Goal: Task Accomplishment & Management: Use online tool/utility

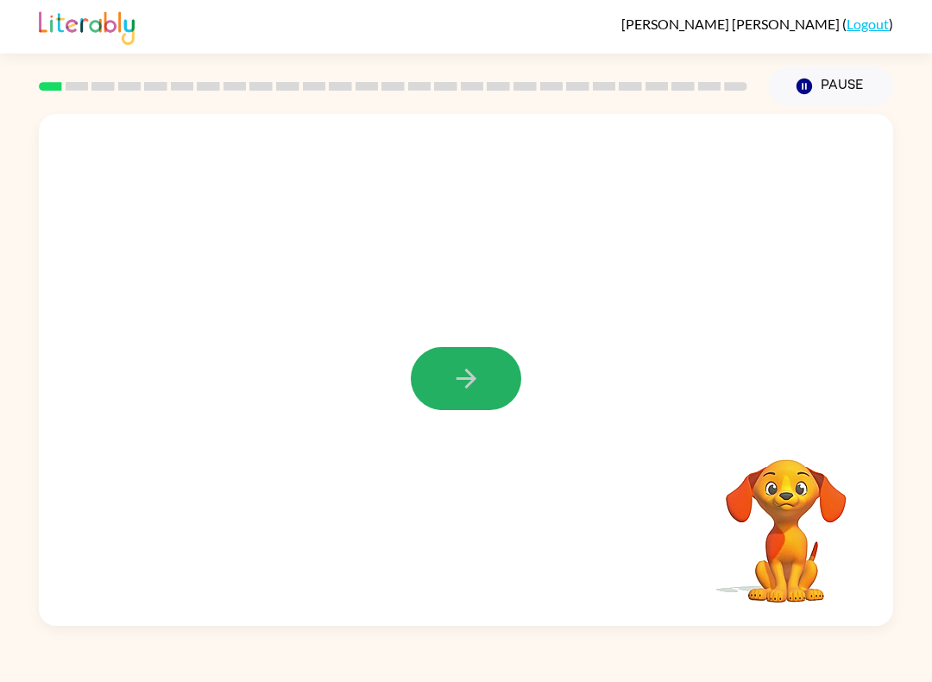
click at [461, 400] on button "button" at bounding box center [466, 378] width 111 height 63
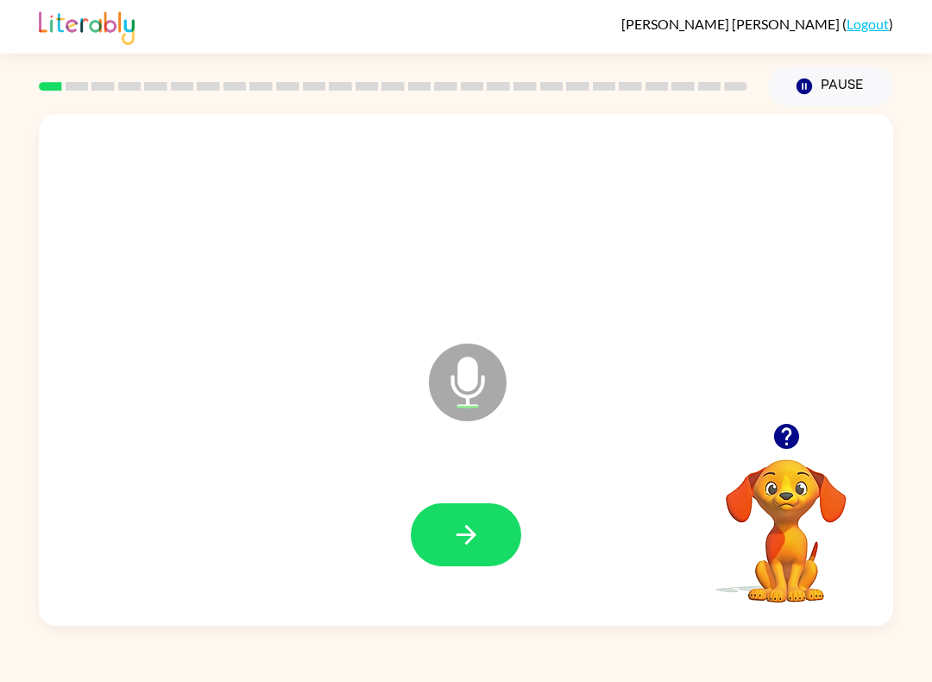
click at [446, 544] on button "button" at bounding box center [466, 534] width 111 height 63
click at [480, 521] on icon "button" at bounding box center [467, 535] width 30 height 30
click at [477, 505] on button "button" at bounding box center [466, 534] width 111 height 63
click at [465, 512] on button "button" at bounding box center [466, 534] width 111 height 63
click at [487, 521] on button "button" at bounding box center [466, 534] width 111 height 63
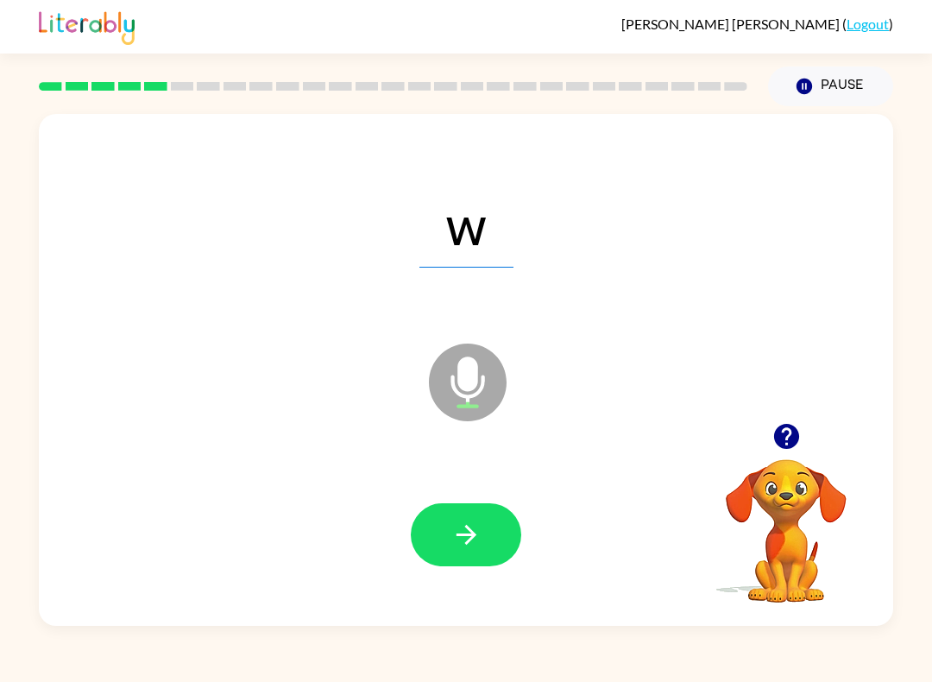
click at [474, 535] on icon "button" at bounding box center [466, 535] width 20 height 20
click at [483, 539] on button "button" at bounding box center [466, 534] width 111 height 63
click at [471, 559] on button "button" at bounding box center [466, 534] width 111 height 63
click at [480, 529] on icon "button" at bounding box center [467, 535] width 30 height 30
click at [486, 541] on button "button" at bounding box center [466, 534] width 111 height 63
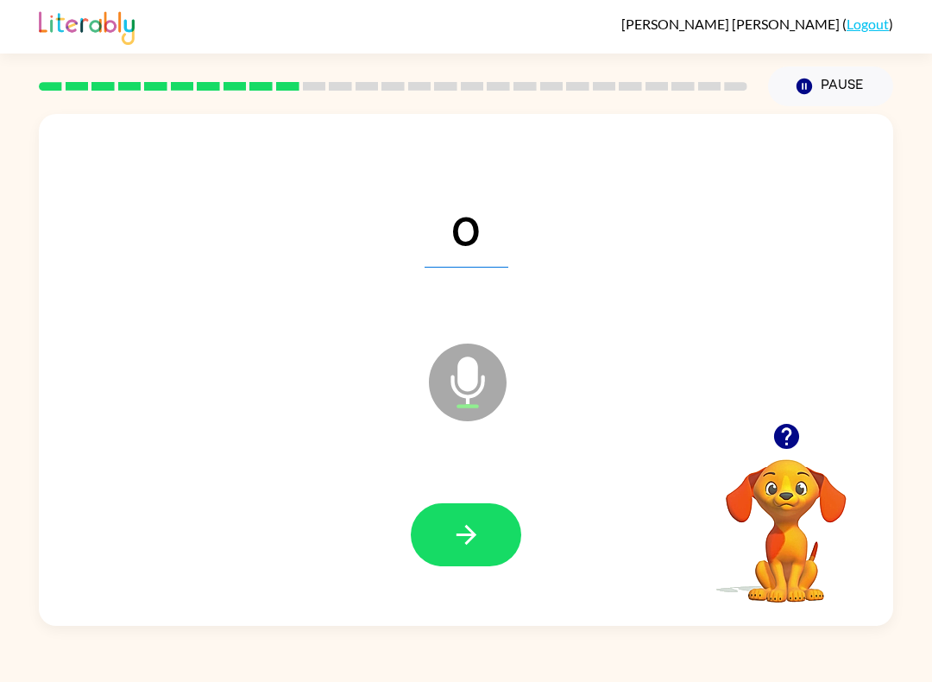
click at [489, 539] on button "button" at bounding box center [466, 534] width 111 height 63
click at [492, 543] on button "button" at bounding box center [466, 534] width 111 height 63
click at [503, 528] on button "button" at bounding box center [466, 534] width 111 height 63
click at [479, 516] on button "button" at bounding box center [466, 534] width 111 height 63
click at [477, 527] on icon "button" at bounding box center [467, 535] width 30 height 30
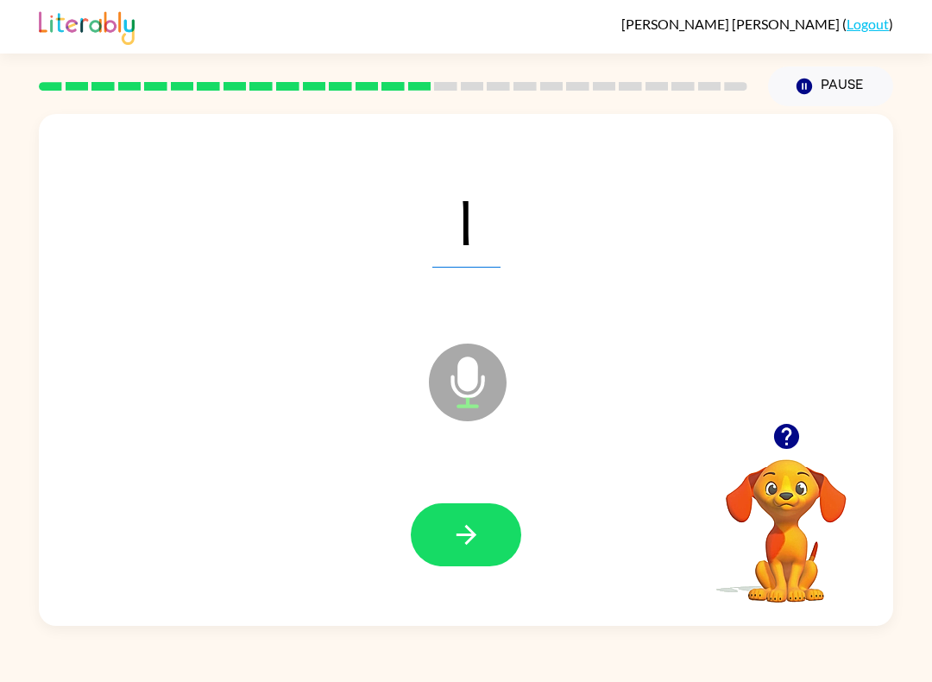
click at [841, 87] on button "Pause Pause" at bounding box center [830, 86] width 125 height 40
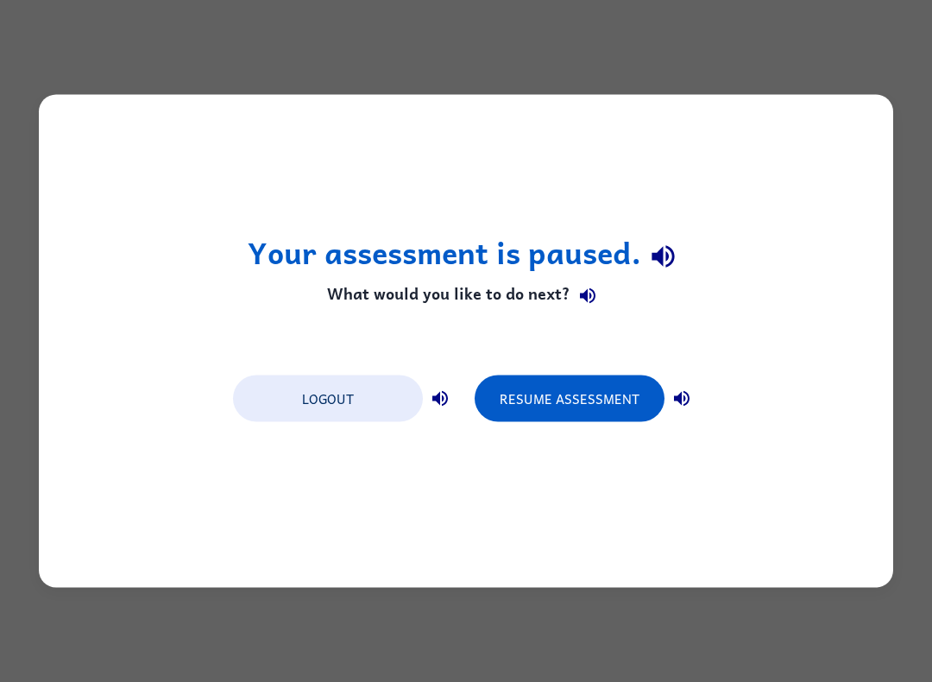
click at [585, 387] on button "Resume Assessment" at bounding box center [570, 399] width 190 height 47
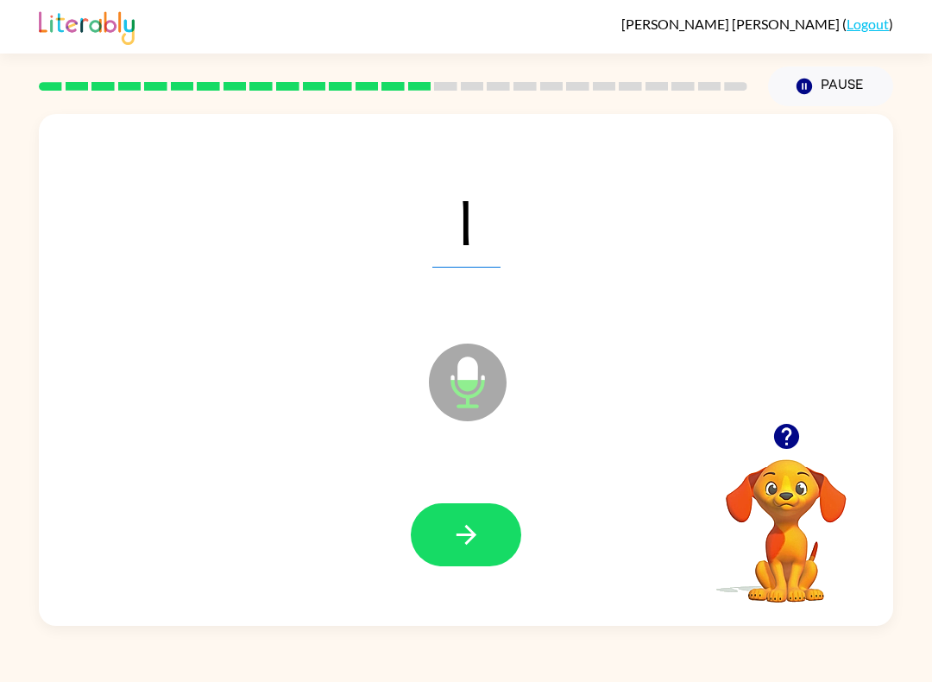
click at [477, 534] on icon "button" at bounding box center [467, 535] width 30 height 30
click at [477, 540] on icon "button" at bounding box center [467, 535] width 30 height 30
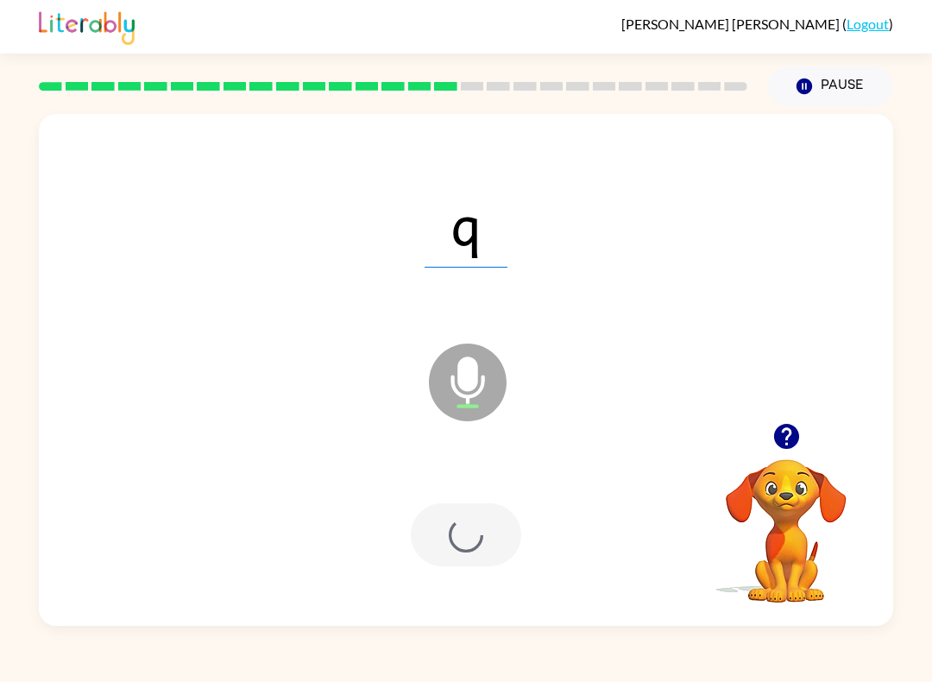
click at [477, 540] on div at bounding box center [466, 534] width 111 height 63
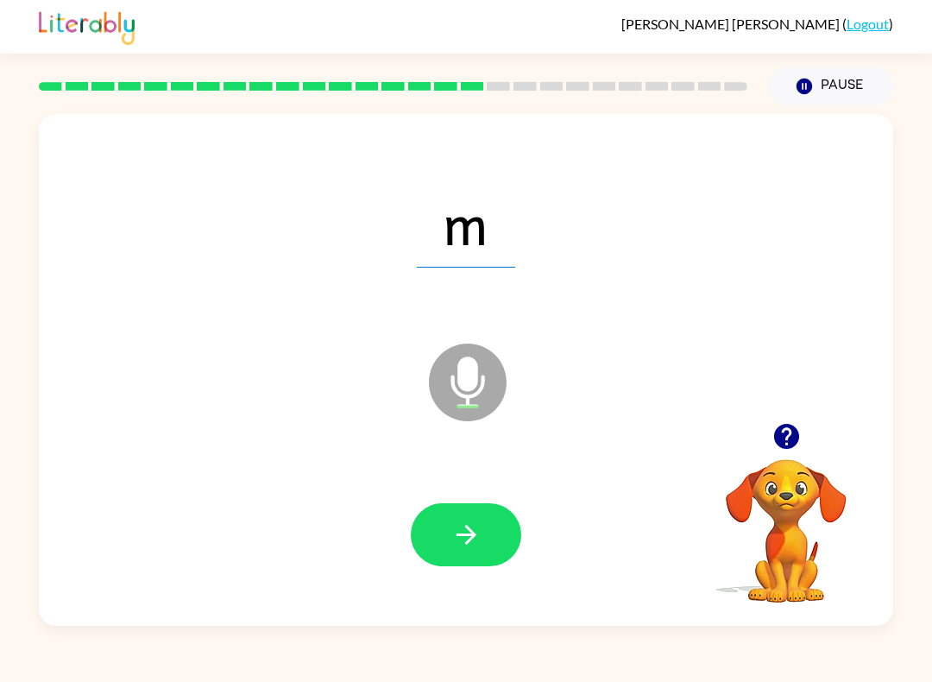
click at [480, 556] on button "button" at bounding box center [466, 534] width 111 height 63
click at [457, 532] on icon "button" at bounding box center [467, 535] width 30 height 30
click at [490, 561] on button "button" at bounding box center [466, 534] width 111 height 63
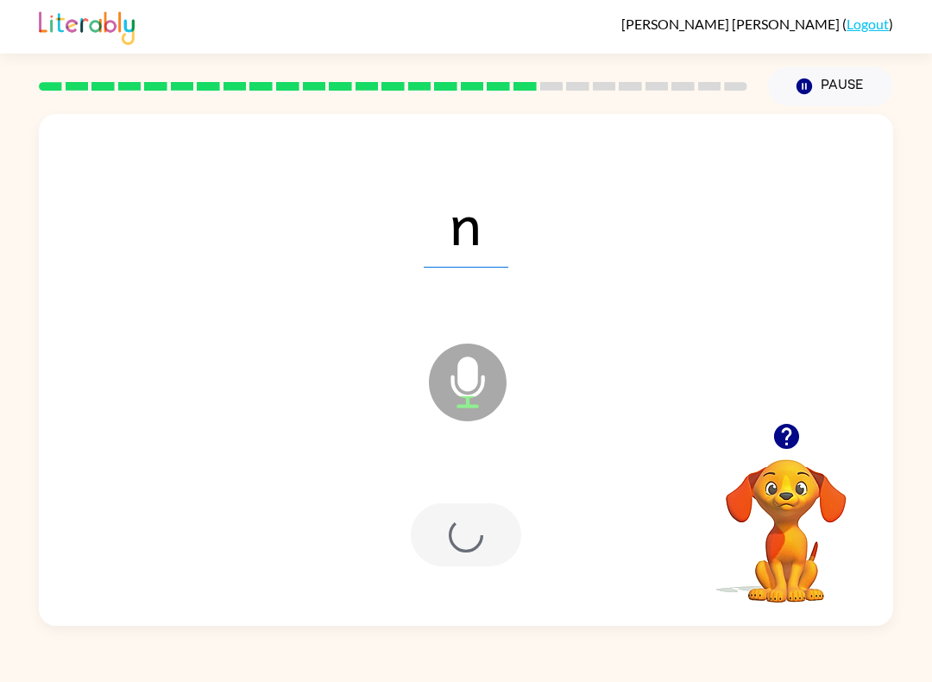
click at [480, 521] on div at bounding box center [466, 534] width 111 height 63
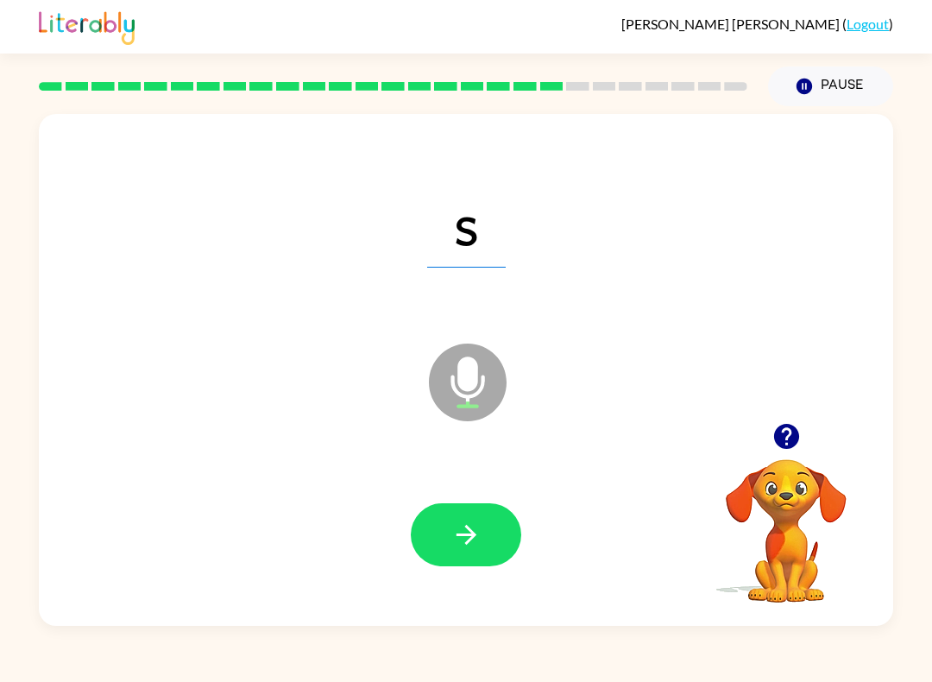
click at [484, 528] on button "button" at bounding box center [466, 534] width 111 height 63
click at [473, 523] on icon "button" at bounding box center [467, 535] width 30 height 30
click at [487, 519] on button "button" at bounding box center [466, 534] width 111 height 63
click at [490, 547] on button "button" at bounding box center [466, 534] width 111 height 63
click at [483, 556] on button "button" at bounding box center [466, 534] width 111 height 63
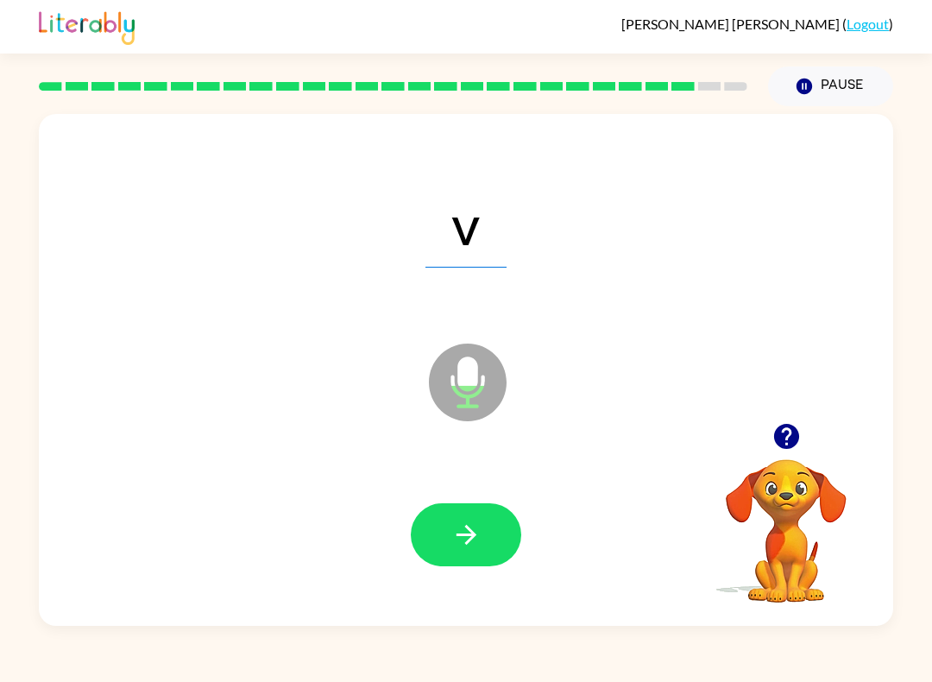
click at [519, 530] on button "button" at bounding box center [466, 534] width 111 height 63
click at [485, 511] on button "button" at bounding box center [466, 534] width 111 height 63
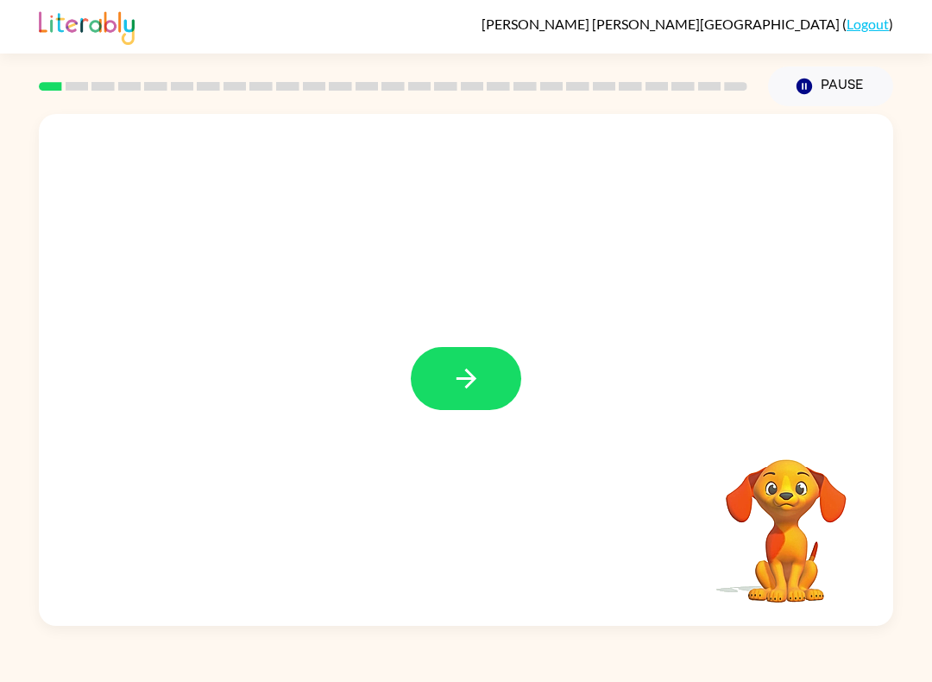
click at [493, 389] on button "button" at bounding box center [466, 378] width 111 height 63
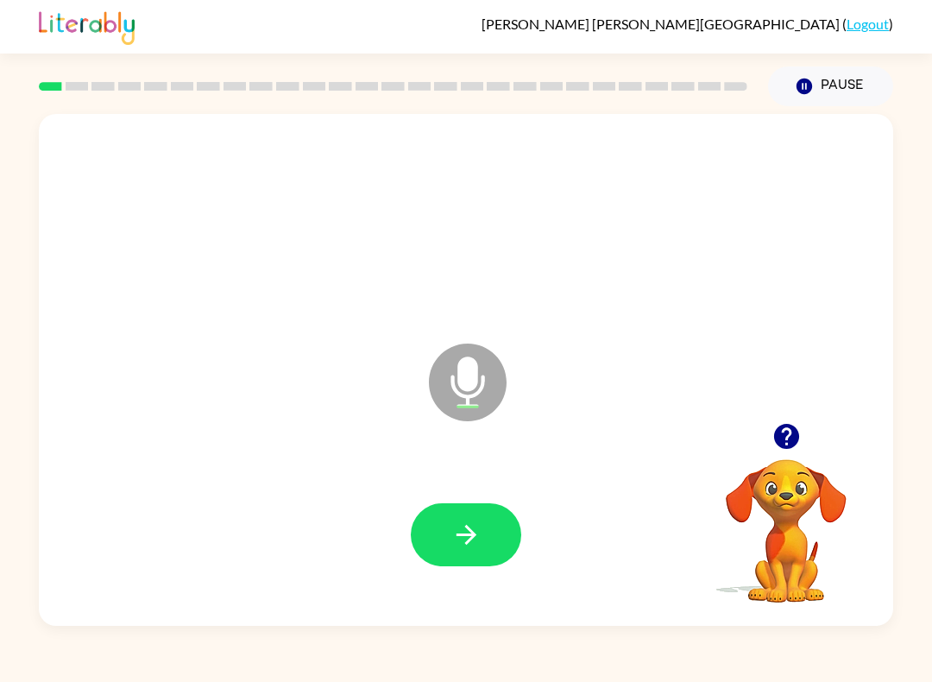
click at [474, 516] on button "button" at bounding box center [466, 534] width 111 height 63
click at [480, 527] on icon "button" at bounding box center [467, 535] width 30 height 30
click at [480, 544] on icon "button" at bounding box center [467, 535] width 30 height 30
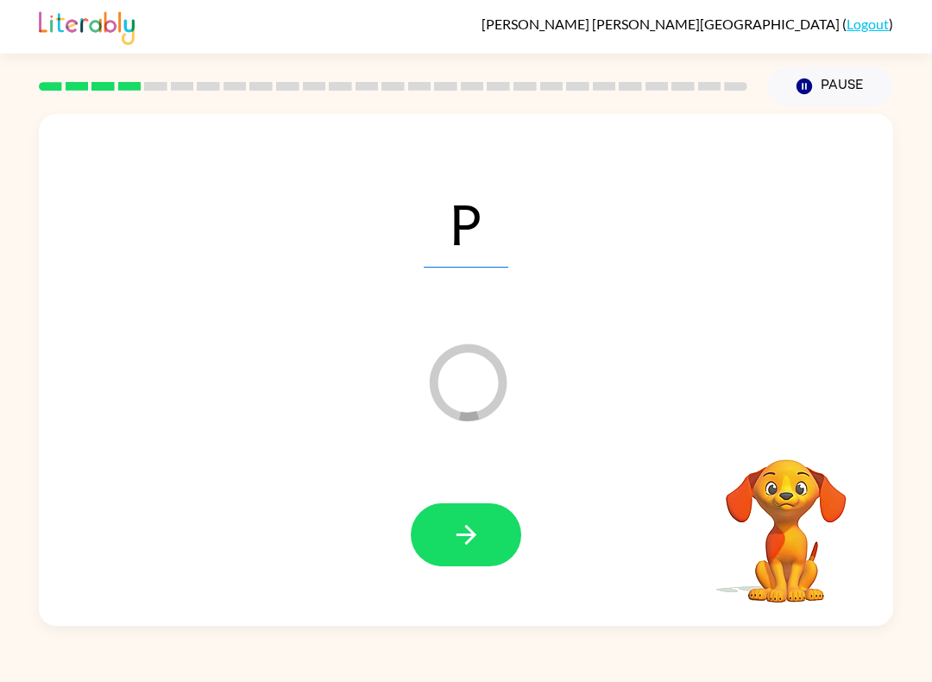
click at [480, 535] on icon "button" at bounding box center [467, 535] width 30 height 30
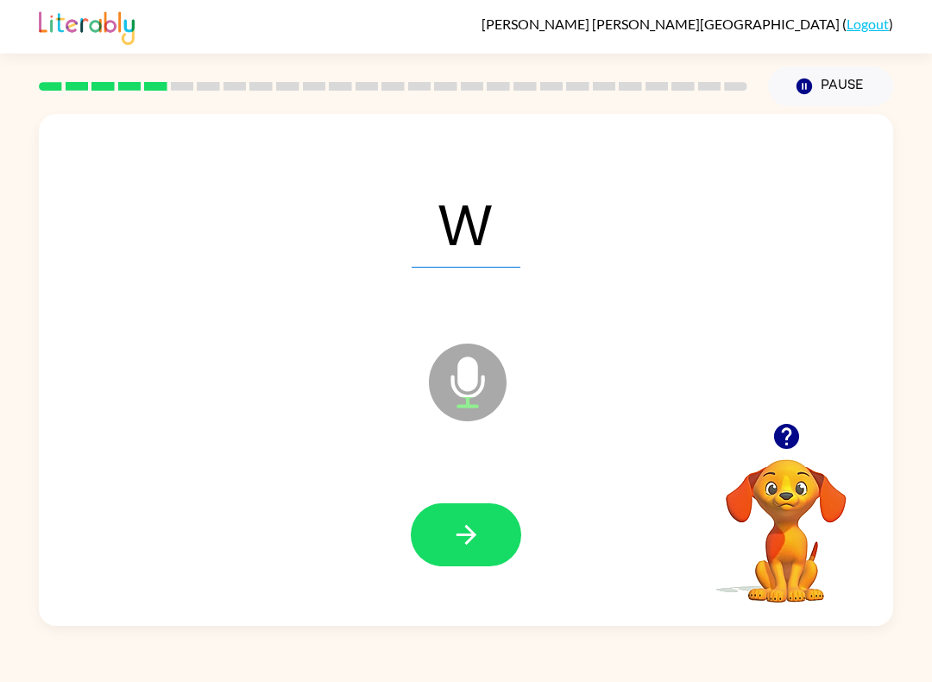
click at [474, 536] on icon "button" at bounding box center [466, 535] width 20 height 20
click at [433, 523] on button "button" at bounding box center [466, 534] width 111 height 63
click at [424, 518] on button "button" at bounding box center [466, 534] width 111 height 63
click at [422, 525] on button "button" at bounding box center [466, 534] width 111 height 63
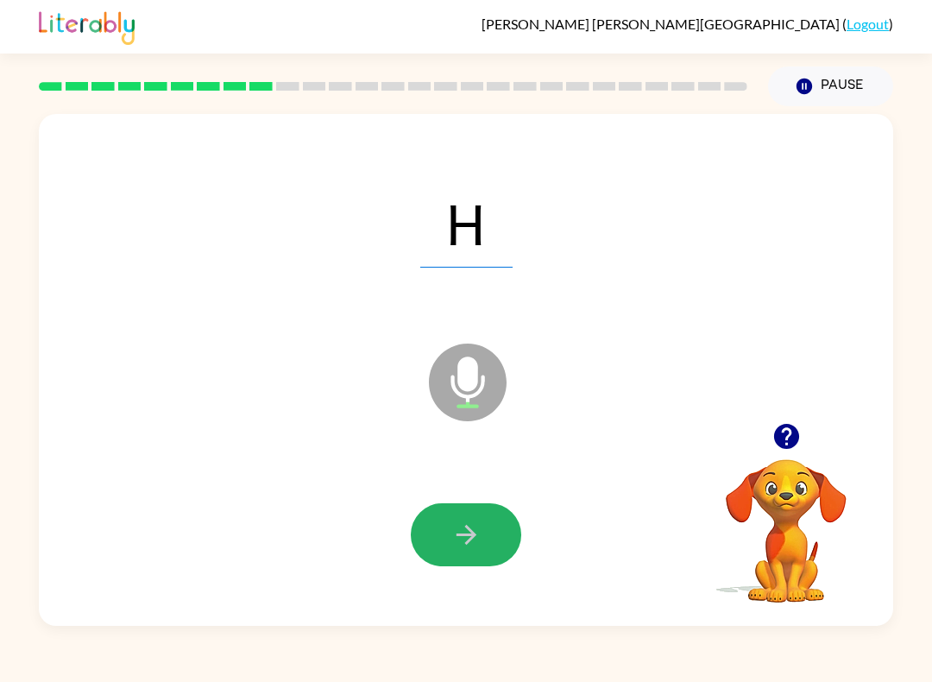
click at [452, 535] on icon "button" at bounding box center [467, 535] width 30 height 30
click at [446, 548] on button "button" at bounding box center [466, 534] width 111 height 63
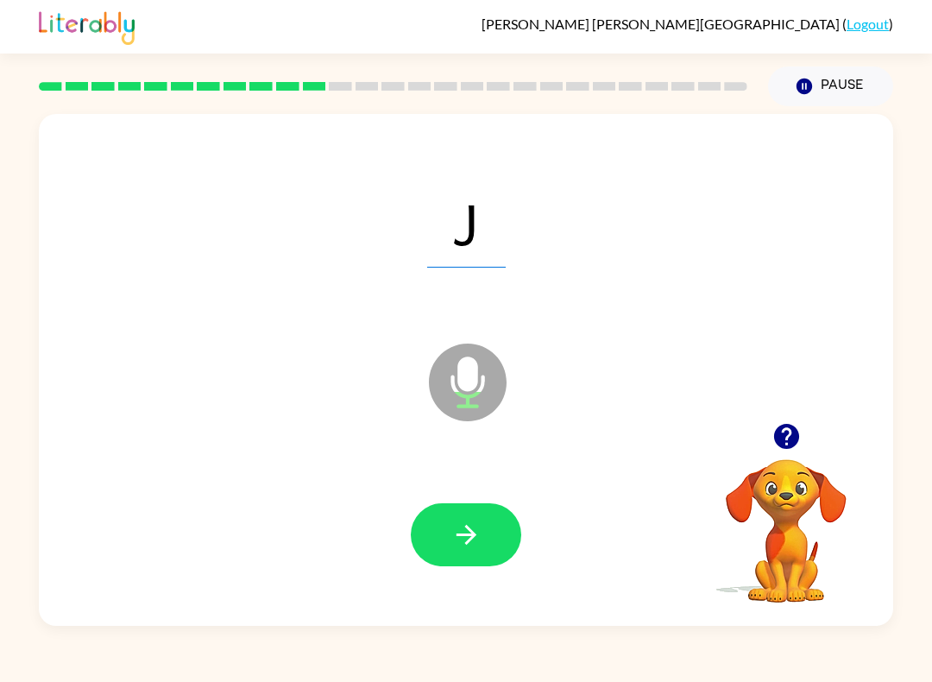
click at [438, 526] on button "button" at bounding box center [466, 534] width 111 height 63
click at [472, 517] on button "button" at bounding box center [466, 534] width 111 height 63
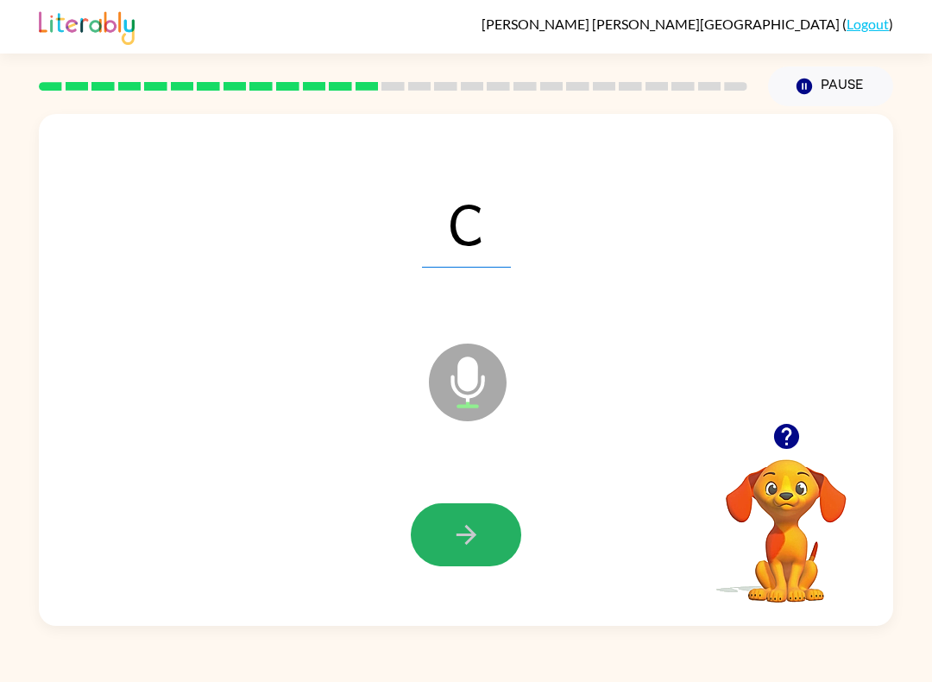
click at [456, 512] on button "button" at bounding box center [466, 534] width 111 height 63
click at [478, 542] on icon "button" at bounding box center [467, 535] width 30 height 30
click at [481, 543] on icon "button" at bounding box center [467, 535] width 30 height 30
click at [449, 545] on button "button" at bounding box center [466, 534] width 111 height 63
click at [476, 533] on icon "button" at bounding box center [467, 535] width 30 height 30
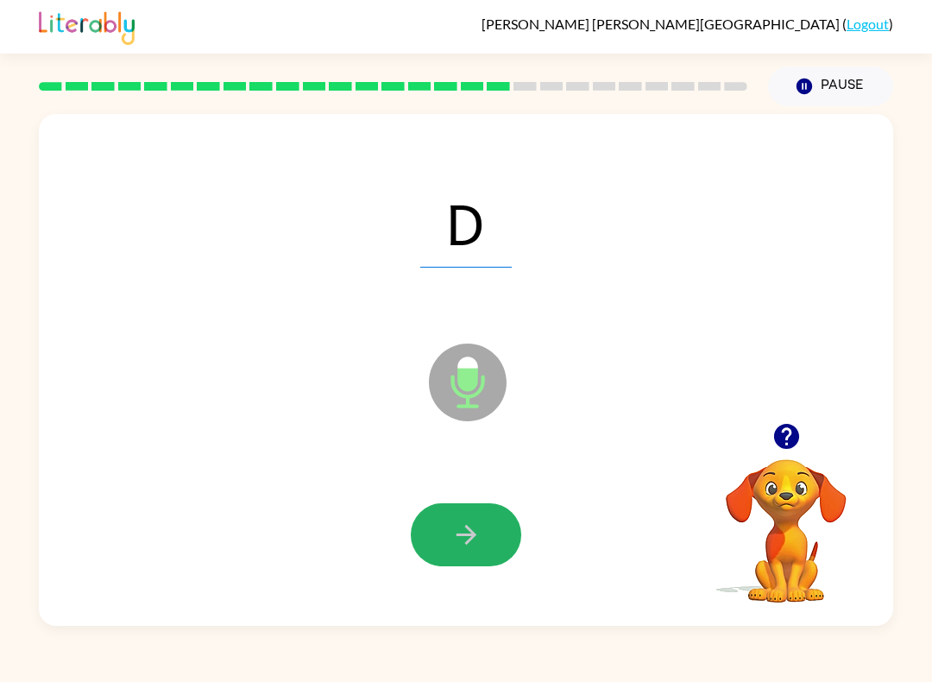
click at [469, 544] on icon "button" at bounding box center [467, 535] width 30 height 30
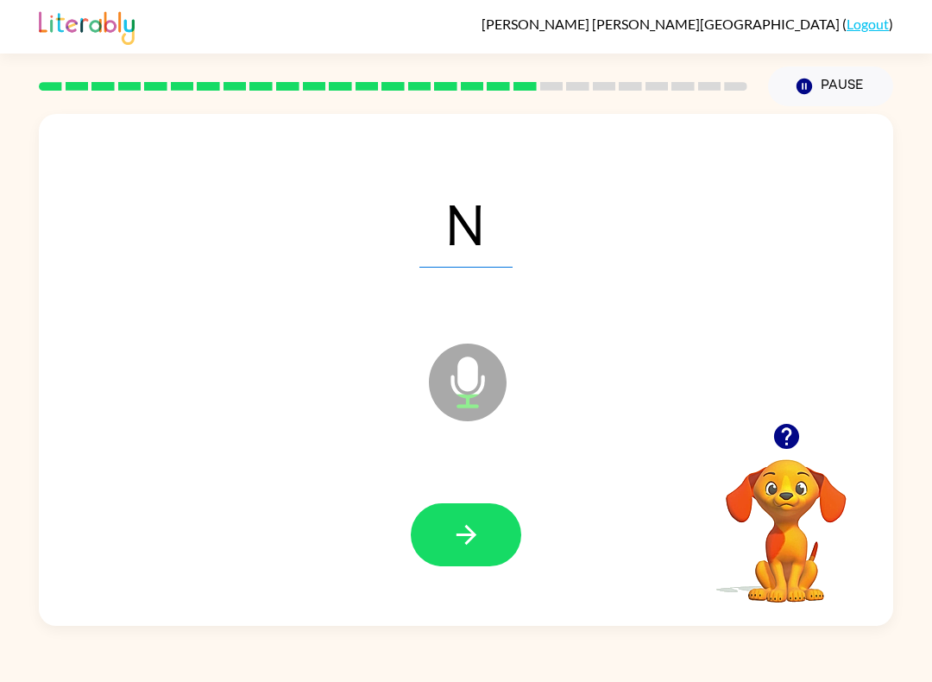
click at [476, 540] on icon "button" at bounding box center [467, 535] width 30 height 30
click at [482, 534] on button "button" at bounding box center [466, 534] width 111 height 63
click at [480, 536] on icon "button" at bounding box center [467, 535] width 30 height 30
click at [478, 547] on icon "button" at bounding box center [467, 535] width 30 height 30
click at [478, 535] on icon "button" at bounding box center [467, 535] width 30 height 30
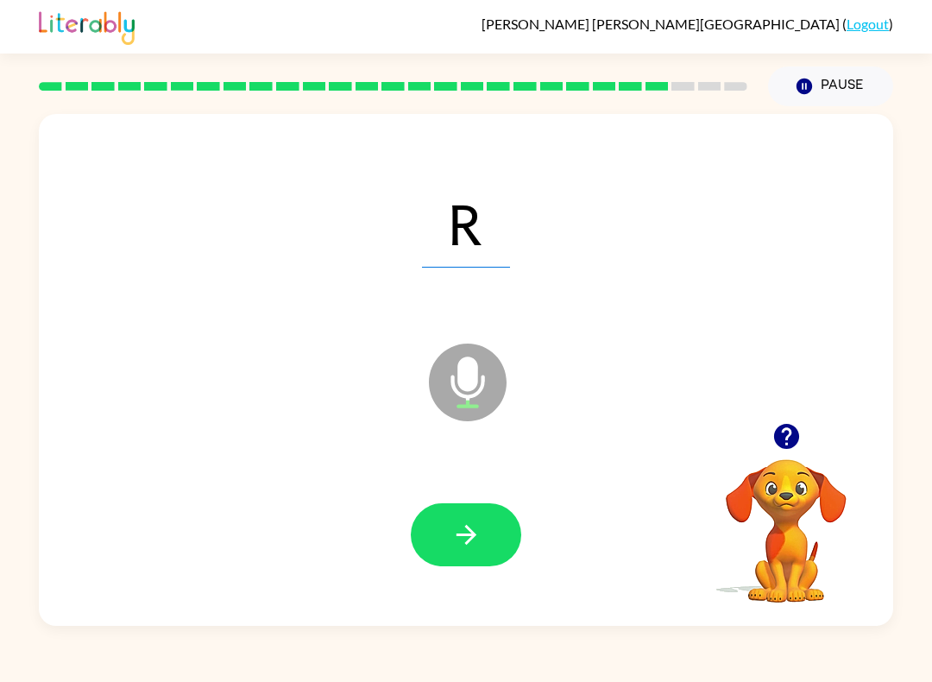
click at [460, 522] on icon "button" at bounding box center [467, 535] width 30 height 30
click at [468, 552] on button "button" at bounding box center [466, 534] width 111 height 63
click at [463, 531] on icon "button" at bounding box center [467, 535] width 30 height 30
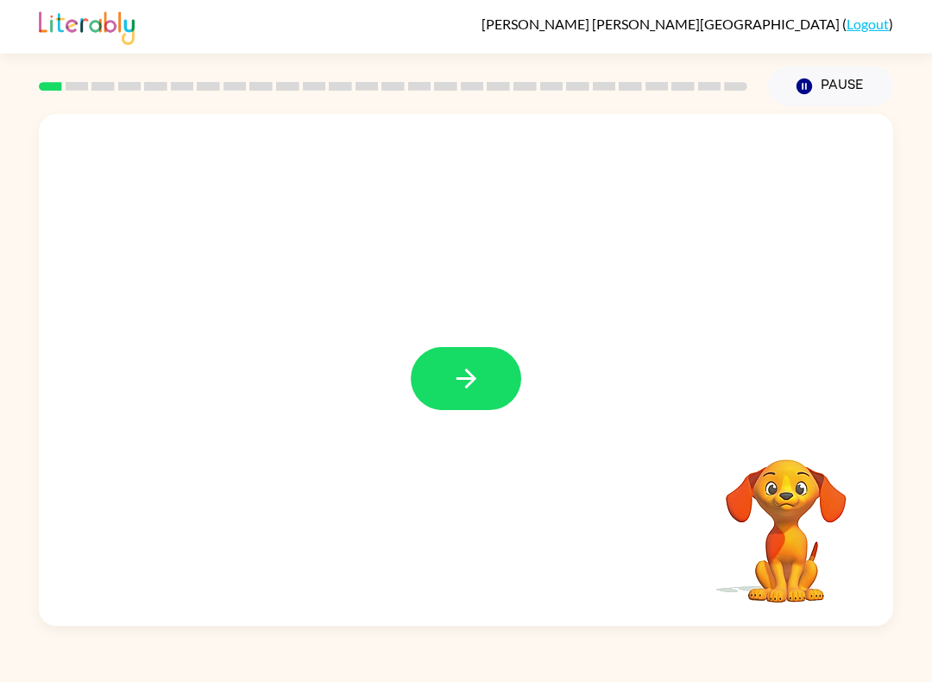
click at [472, 362] on button "button" at bounding box center [466, 378] width 111 height 63
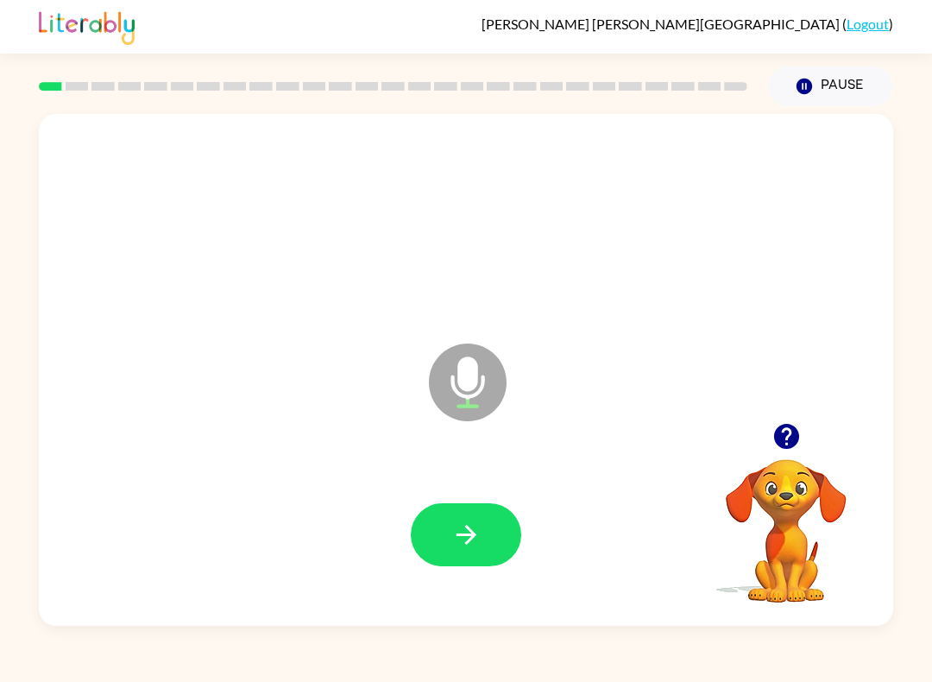
click at [470, 527] on icon "button" at bounding box center [467, 535] width 30 height 30
click at [482, 530] on button "button" at bounding box center [466, 534] width 111 height 63
click at [515, 512] on div at bounding box center [466, 534] width 111 height 63
click at [503, 535] on button "button" at bounding box center [466, 534] width 111 height 63
click at [478, 538] on icon "button" at bounding box center [467, 535] width 30 height 30
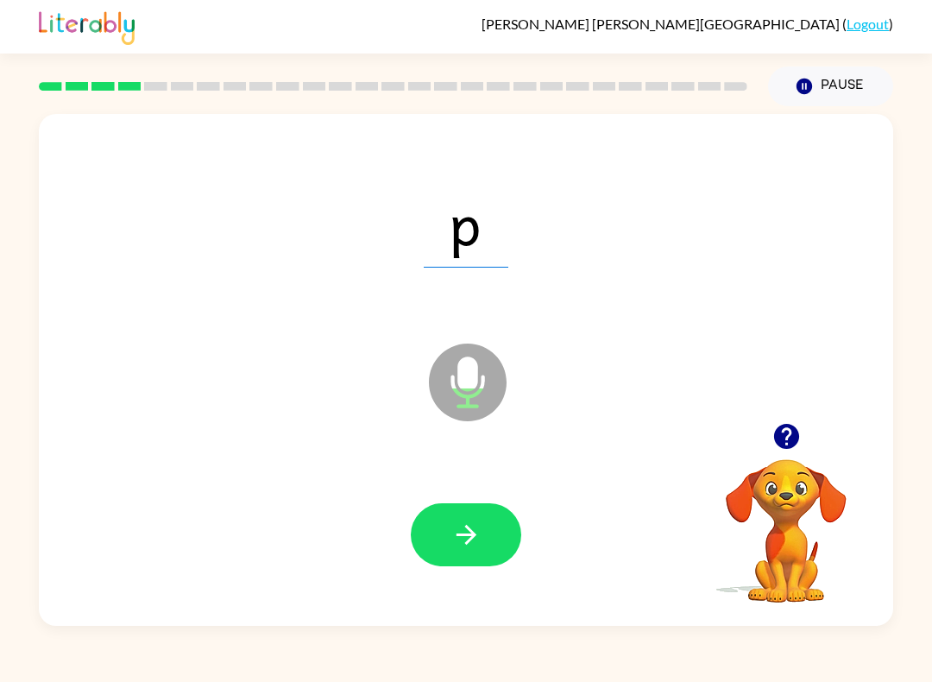
click at [494, 520] on button "button" at bounding box center [466, 534] width 111 height 63
click at [475, 533] on icon "button" at bounding box center [467, 535] width 30 height 30
click at [446, 546] on button "button" at bounding box center [466, 534] width 111 height 63
click at [480, 525] on icon "button" at bounding box center [467, 535] width 30 height 30
click at [492, 535] on button "button" at bounding box center [466, 534] width 111 height 63
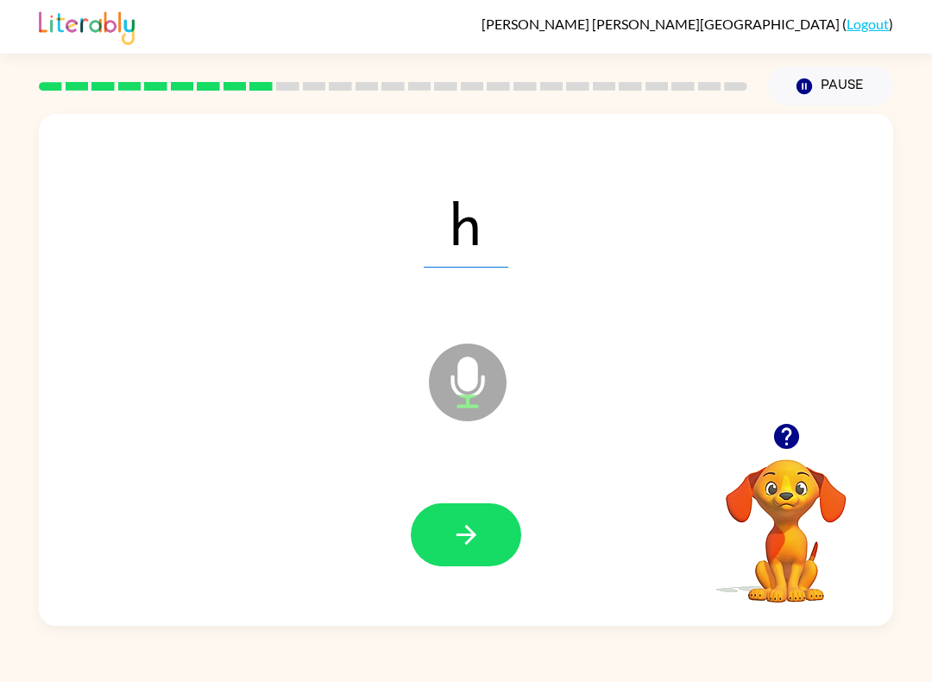
click at [495, 535] on button "button" at bounding box center [466, 534] width 111 height 63
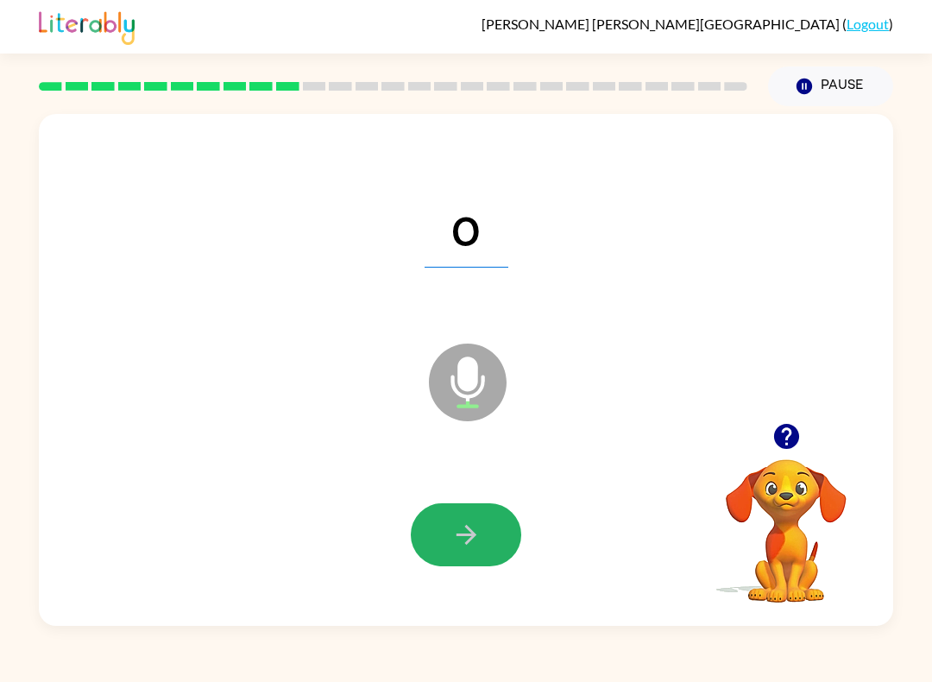
click at [485, 540] on button "button" at bounding box center [466, 534] width 111 height 63
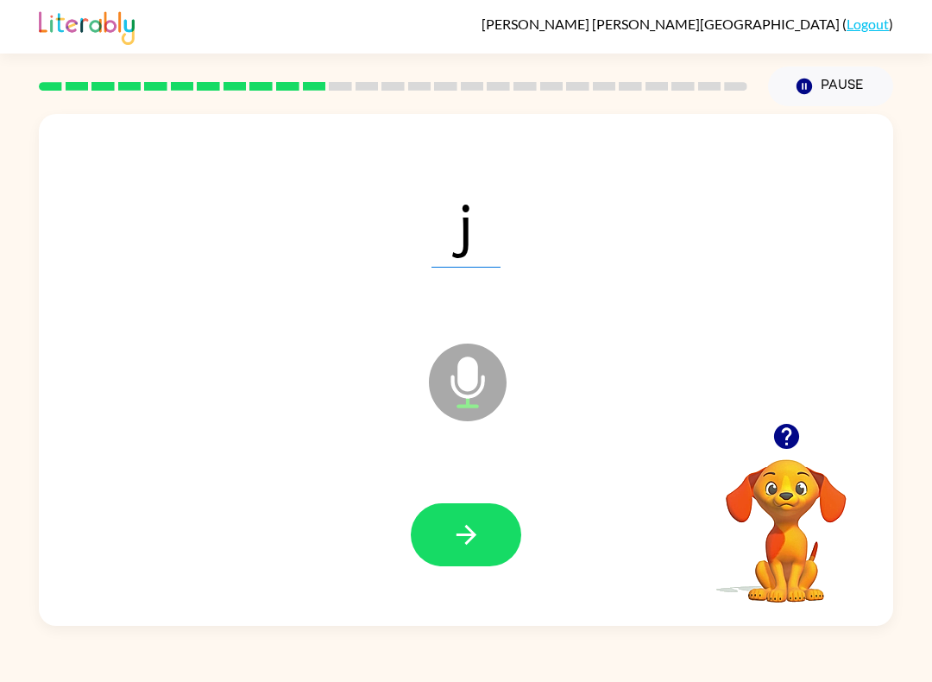
click at [465, 538] on icon "button" at bounding box center [467, 535] width 30 height 30
click at [495, 540] on button "button" at bounding box center [466, 534] width 111 height 63
click at [478, 540] on icon "button" at bounding box center [467, 535] width 30 height 30
click at [476, 528] on icon "button" at bounding box center [467, 535] width 30 height 30
click at [492, 529] on button "button" at bounding box center [466, 534] width 111 height 63
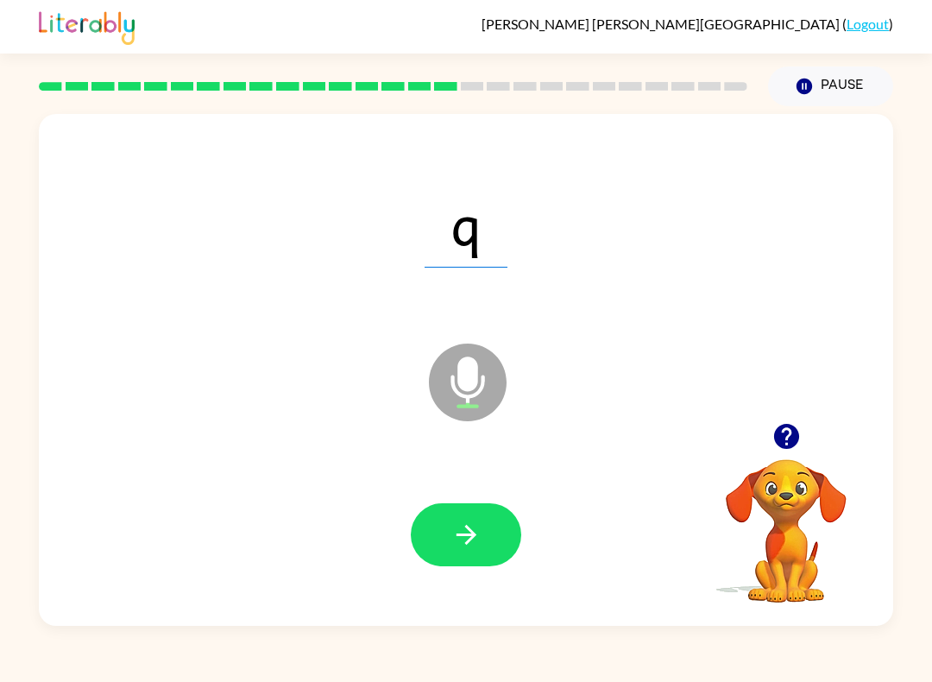
click at [506, 535] on button "button" at bounding box center [466, 534] width 111 height 63
click at [518, 540] on button "button" at bounding box center [466, 534] width 111 height 63
click at [499, 533] on button "button" at bounding box center [466, 534] width 111 height 63
click at [482, 537] on button "button" at bounding box center [466, 534] width 111 height 63
click at [484, 545] on button "button" at bounding box center [466, 534] width 111 height 63
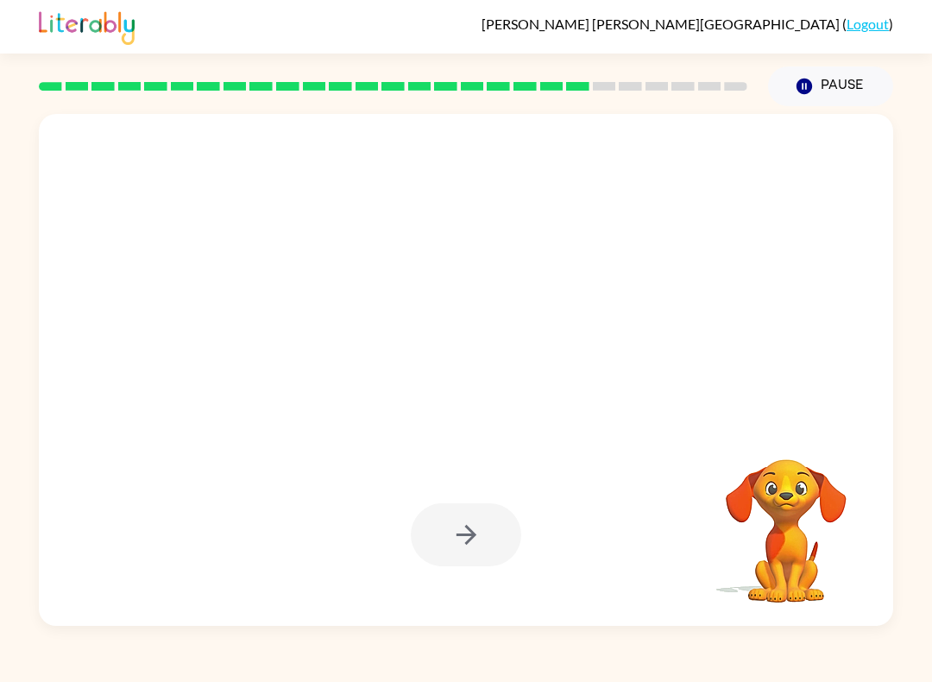
click at [817, 73] on button "Pause Pause" at bounding box center [830, 86] width 125 height 40
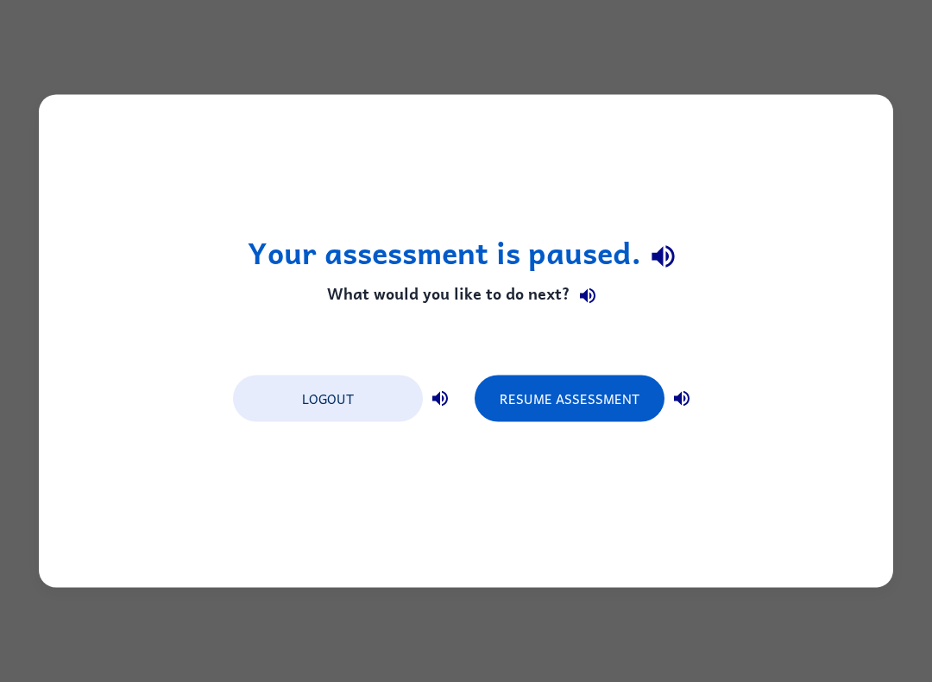
click at [608, 399] on button "Resume Assessment" at bounding box center [570, 399] width 190 height 47
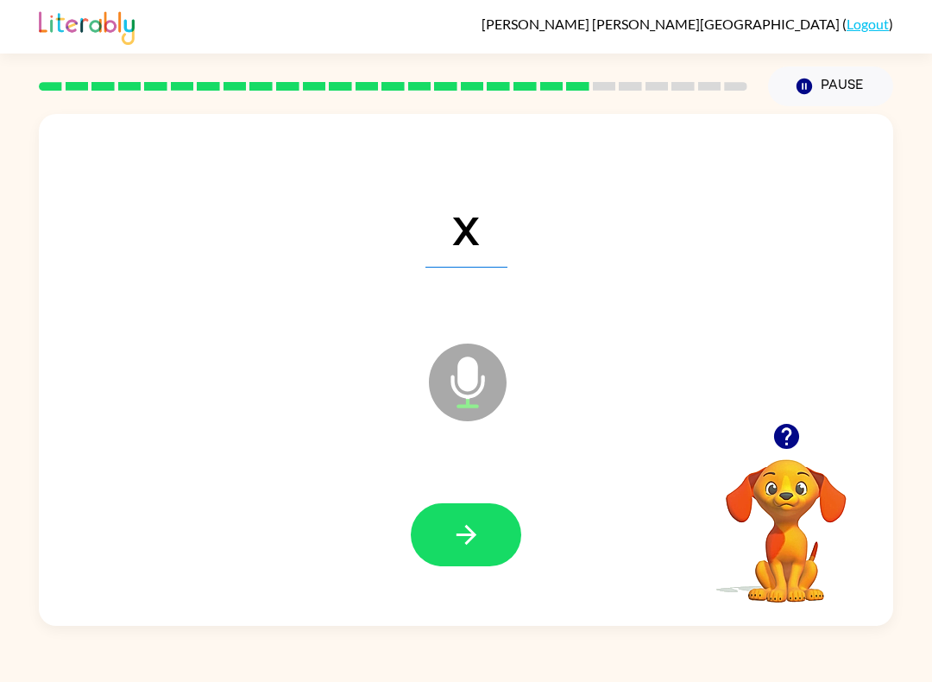
click at [477, 532] on icon "button" at bounding box center [467, 535] width 30 height 30
click at [477, 535] on icon "button" at bounding box center [467, 535] width 30 height 30
click at [480, 533] on icon "button" at bounding box center [467, 535] width 30 height 30
click at [484, 548] on button "button" at bounding box center [466, 534] width 111 height 63
click at [475, 534] on icon "button" at bounding box center [466, 535] width 20 height 20
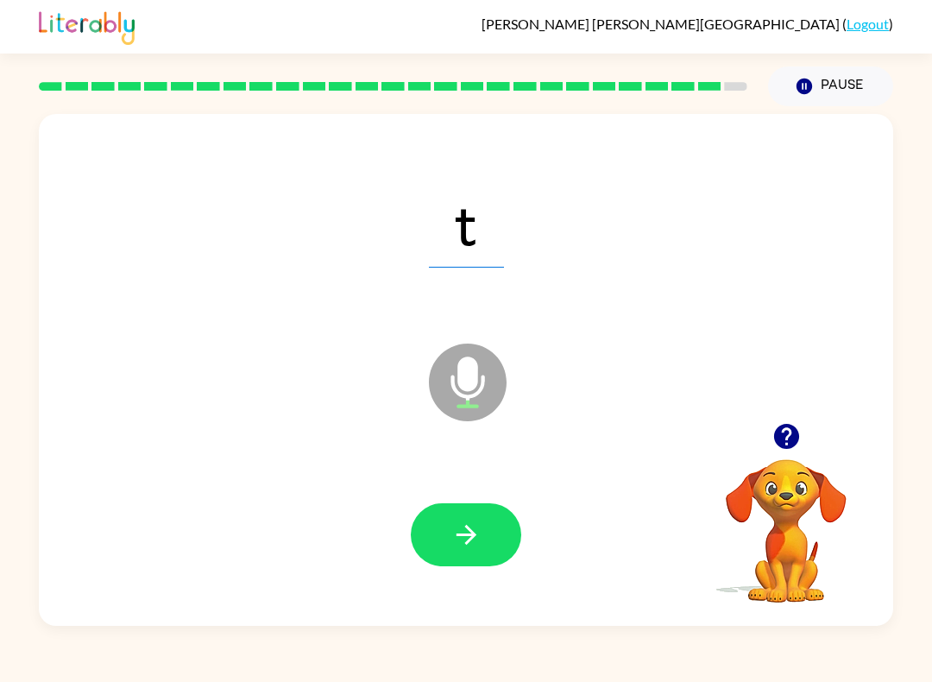
click at [489, 530] on button "button" at bounding box center [466, 534] width 111 height 63
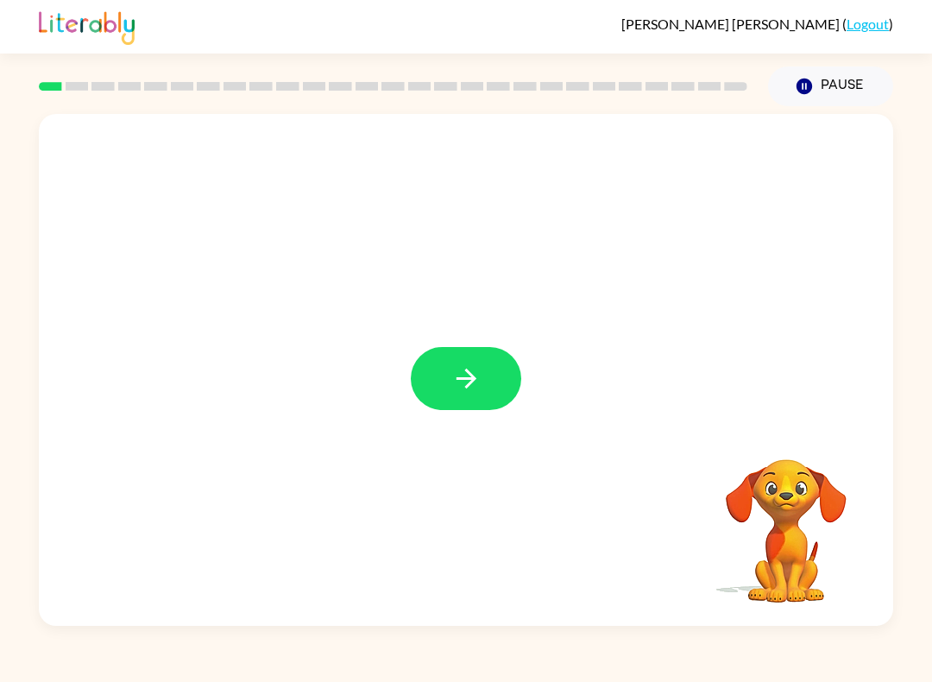
click at [495, 380] on button "button" at bounding box center [466, 378] width 111 height 63
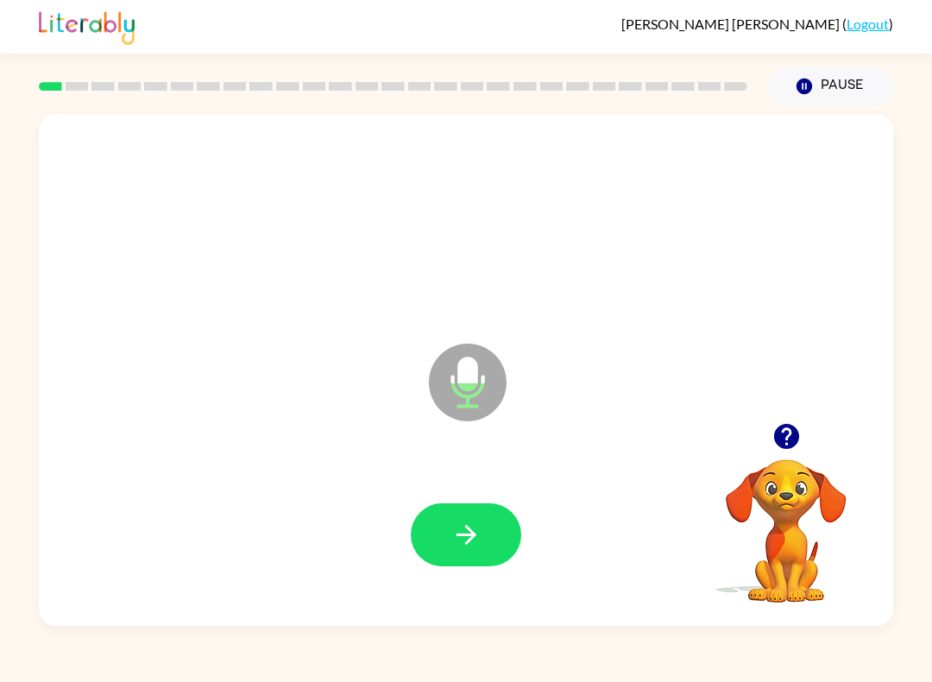
click at [486, 537] on button "button" at bounding box center [466, 534] width 111 height 63
click at [500, 535] on button "button" at bounding box center [466, 534] width 111 height 63
click at [479, 518] on button "button" at bounding box center [466, 534] width 111 height 63
click at [488, 537] on button "button" at bounding box center [466, 534] width 111 height 63
click at [489, 528] on button "button" at bounding box center [466, 534] width 111 height 63
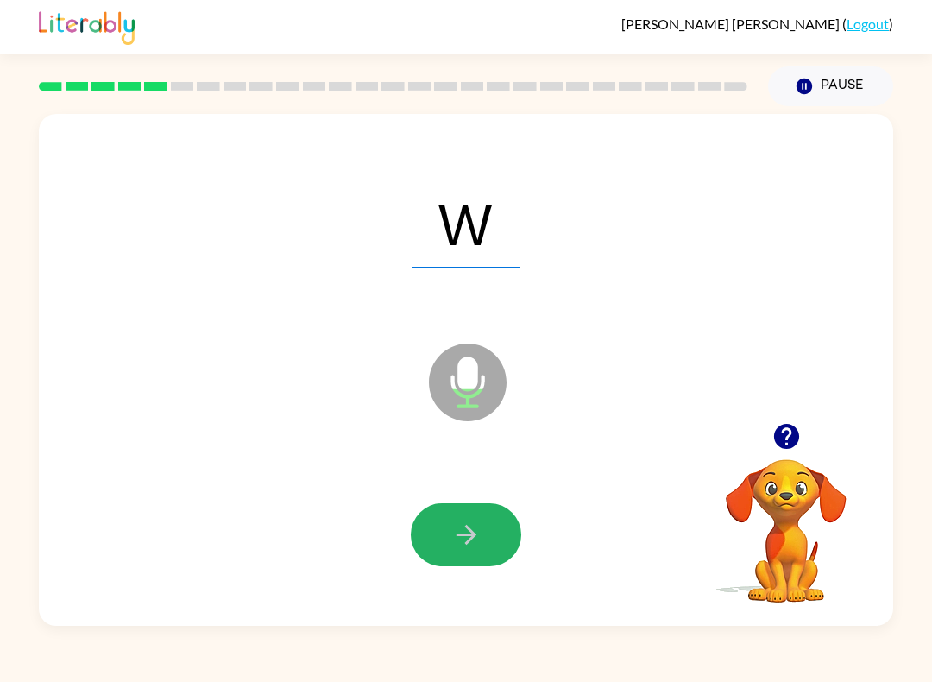
click at [493, 546] on button "button" at bounding box center [466, 534] width 111 height 63
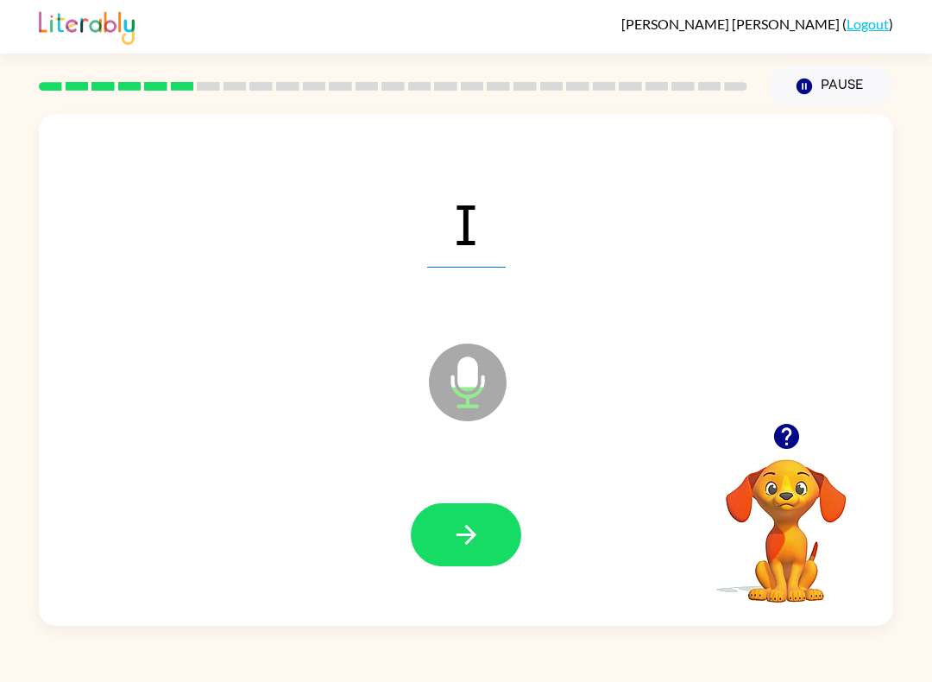
click at [501, 527] on button "button" at bounding box center [466, 534] width 111 height 63
click at [481, 539] on icon "button" at bounding box center [467, 535] width 30 height 30
click at [480, 525] on icon "button" at bounding box center [467, 535] width 30 height 30
click at [501, 527] on button "button" at bounding box center [466, 534] width 111 height 63
click at [526, 525] on div at bounding box center [466, 535] width 820 height 148
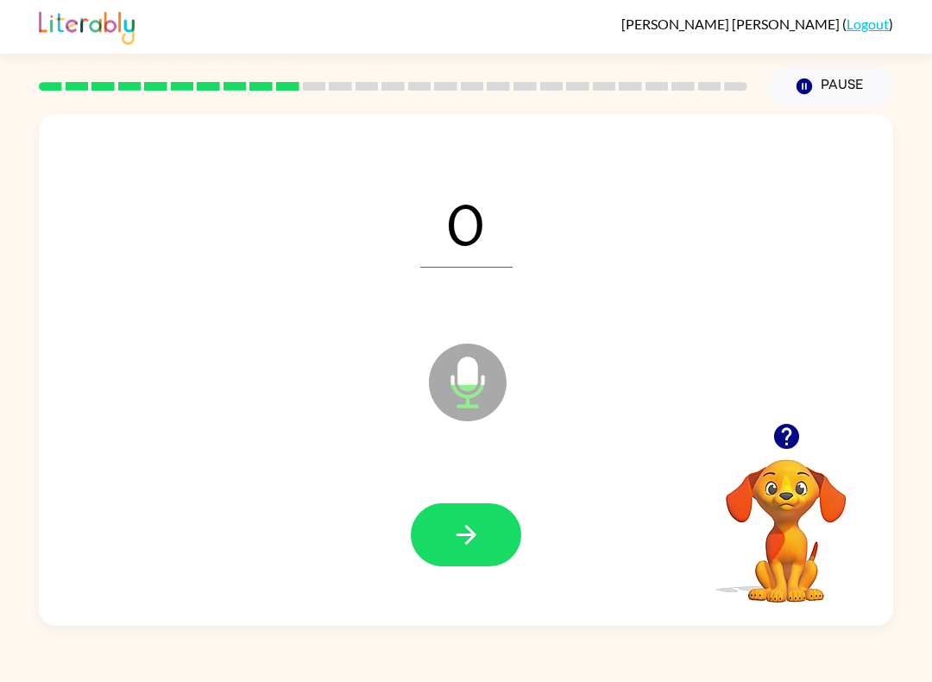
click at [481, 542] on icon "button" at bounding box center [467, 535] width 30 height 30
click at [483, 533] on button "button" at bounding box center [466, 534] width 111 height 63
click at [497, 533] on button "button" at bounding box center [466, 534] width 111 height 63
click at [463, 535] on icon "button" at bounding box center [466, 535] width 20 height 20
click at [470, 516] on button "button" at bounding box center [466, 534] width 111 height 63
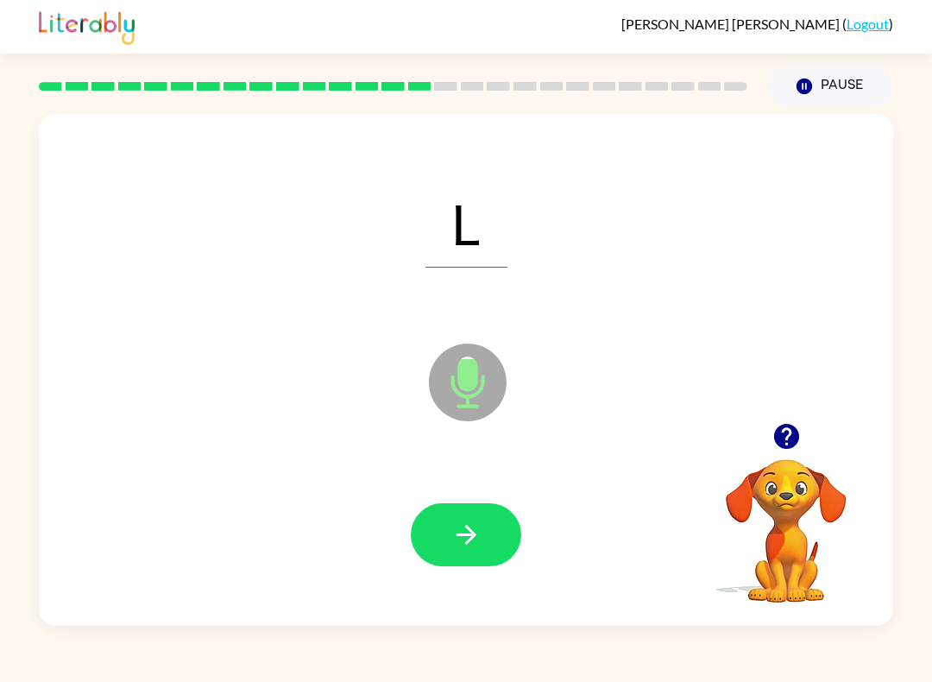
click at [508, 540] on button "button" at bounding box center [466, 534] width 111 height 63
click at [491, 538] on button "button" at bounding box center [466, 534] width 111 height 63
click at [499, 534] on button "button" at bounding box center [466, 534] width 111 height 63
click at [485, 527] on button "button" at bounding box center [466, 534] width 111 height 63
click at [510, 540] on button "button" at bounding box center [466, 534] width 111 height 63
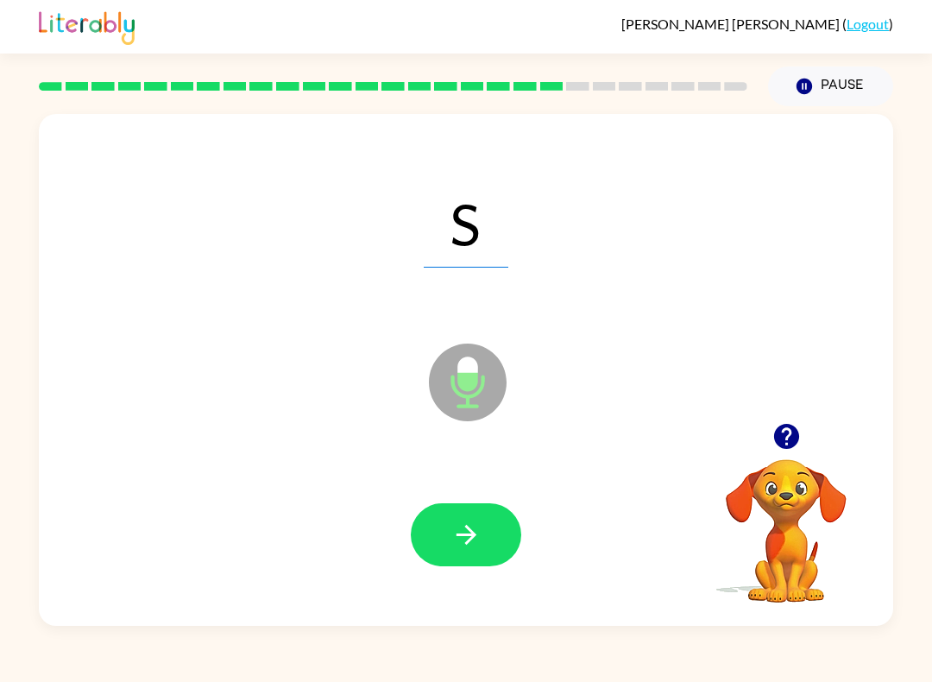
click at [478, 546] on icon "button" at bounding box center [467, 535] width 30 height 30
click at [511, 528] on button "button" at bounding box center [466, 534] width 111 height 63
click at [464, 539] on icon "button" at bounding box center [467, 535] width 30 height 30
click at [476, 551] on button "button" at bounding box center [466, 534] width 111 height 63
click at [509, 537] on button "button" at bounding box center [466, 534] width 111 height 63
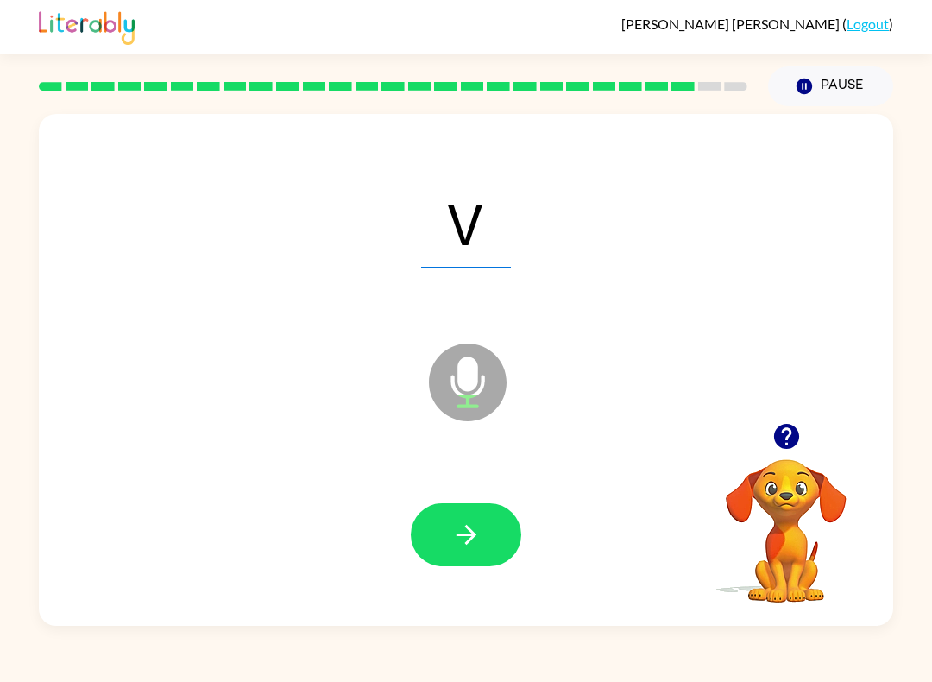
click at [484, 535] on button "button" at bounding box center [466, 534] width 111 height 63
click at [467, 542] on icon "button" at bounding box center [466, 535] width 20 height 20
